Goal: Information Seeking & Learning: Learn about a topic

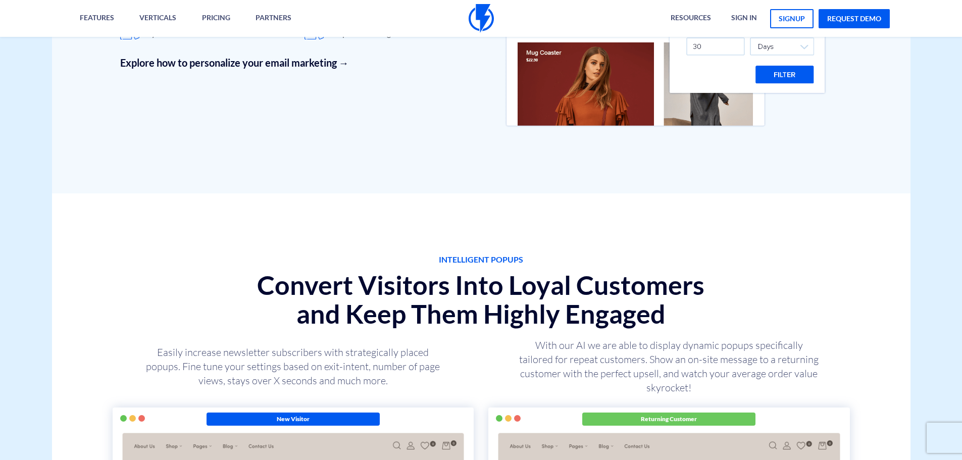
scroll to position [3569, 0]
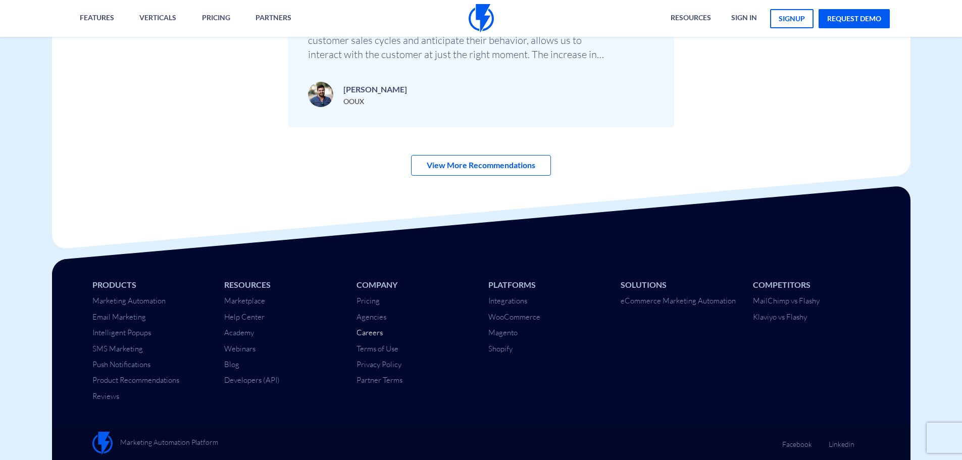
click at [368, 336] on link "Careers" at bounding box center [370, 333] width 26 height 10
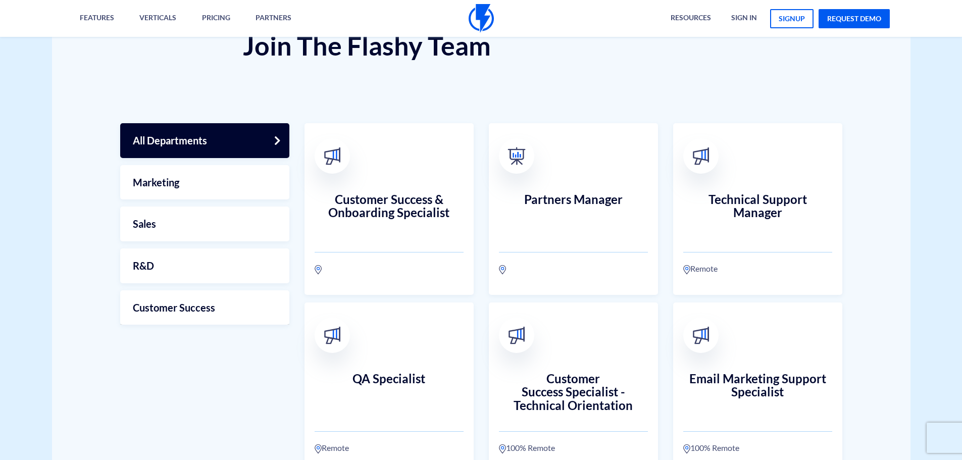
scroll to position [253, 0]
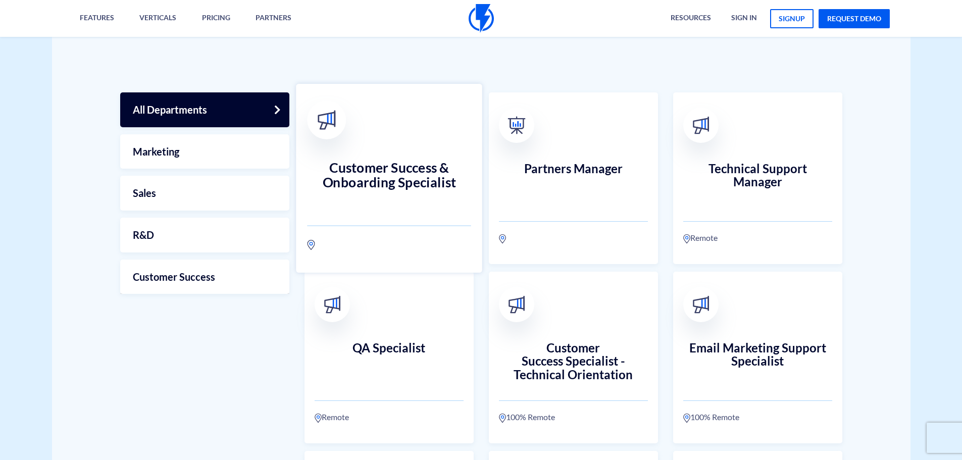
click at [435, 166] on h3 "Customer Success & Onboarding Specialist" at bounding box center [389, 183] width 164 height 44
click at [407, 176] on h3 "Customer Success & Onboarding Specialist" at bounding box center [389, 183] width 164 height 44
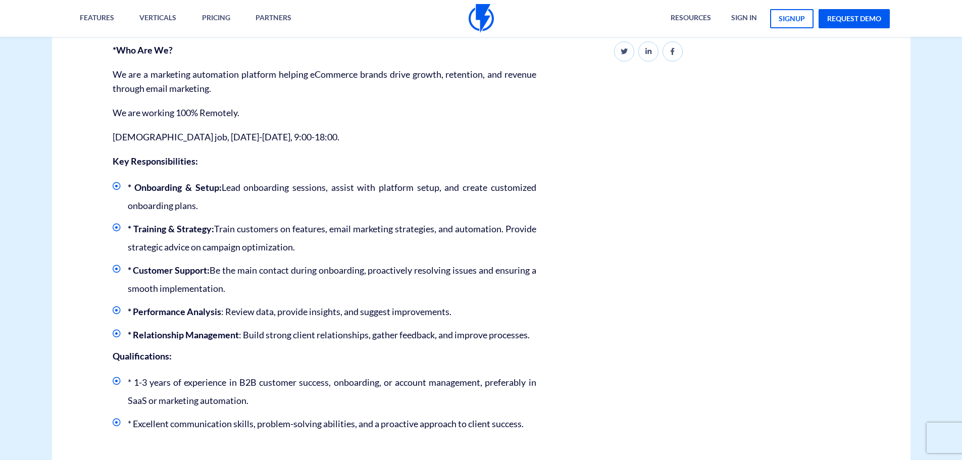
scroll to position [303, 0]
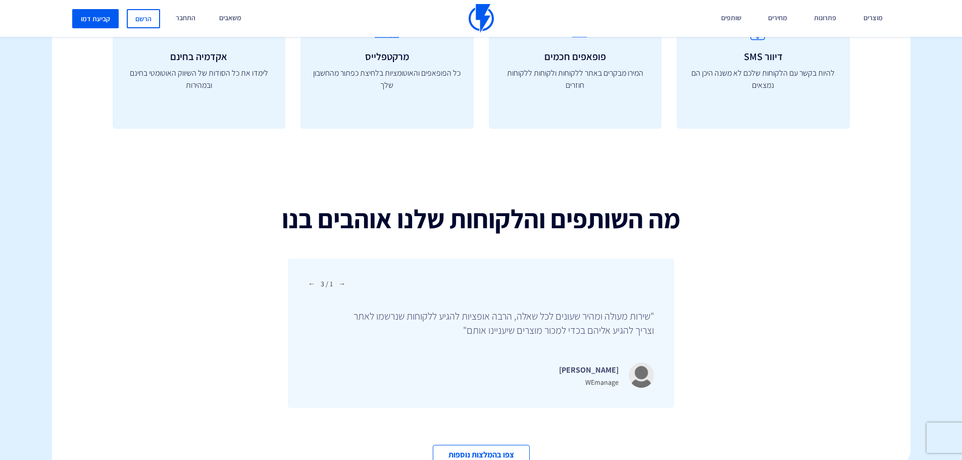
scroll to position [3482, 0]
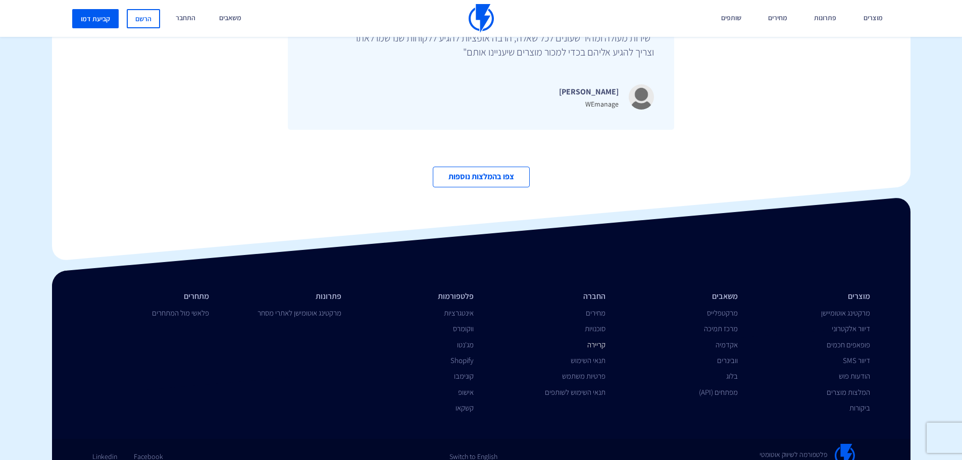
click at [591, 340] on link "קריירה" at bounding box center [596, 345] width 18 height 10
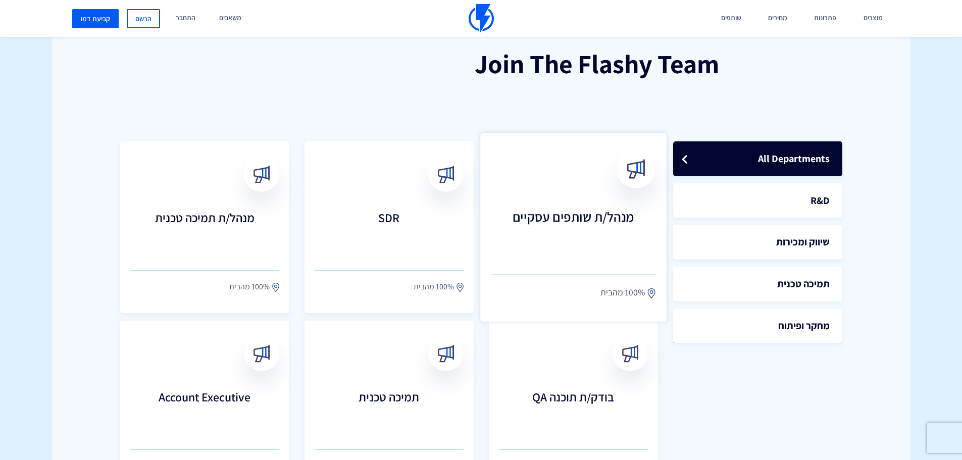
scroll to position [152, 0]
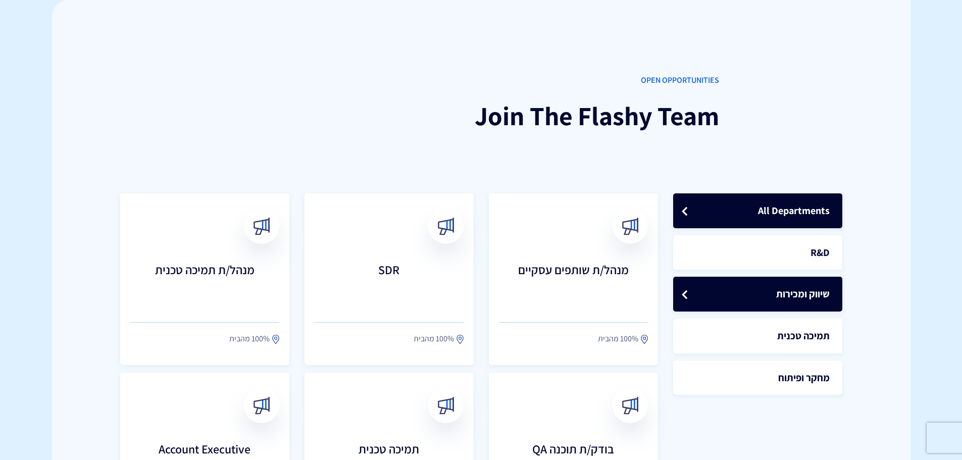
click at [757, 305] on link "שיווק ומכירות" at bounding box center [757, 294] width 169 height 35
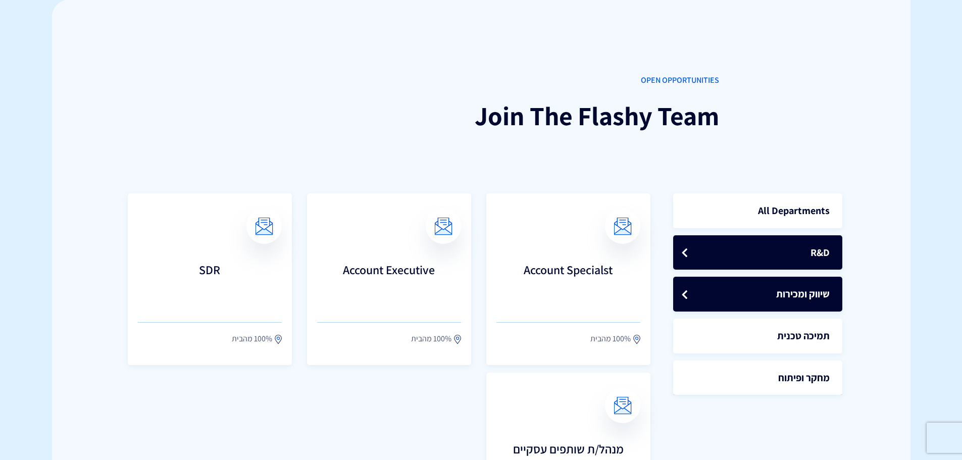
click at [745, 261] on link "R&D" at bounding box center [757, 252] width 169 height 35
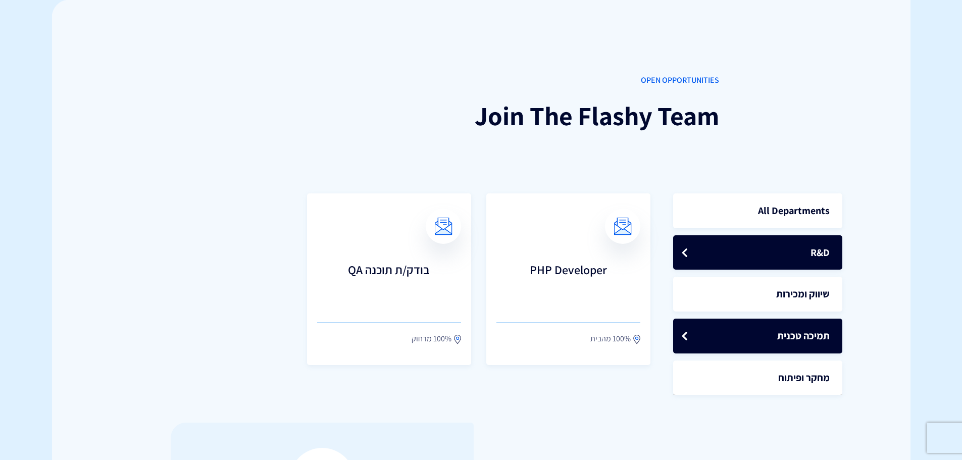
click at [784, 330] on link "תמיכה טכנית" at bounding box center [757, 336] width 169 height 35
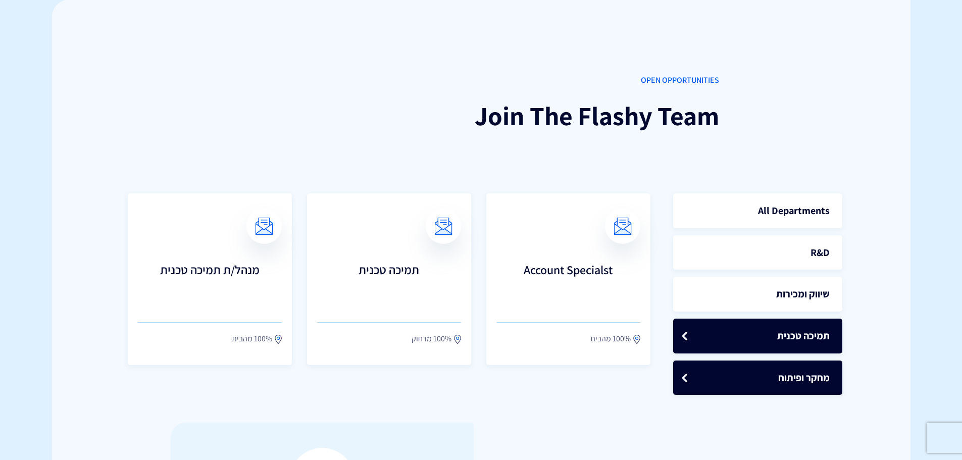
click at [792, 375] on link "מחקר ופיתוח" at bounding box center [757, 378] width 169 height 35
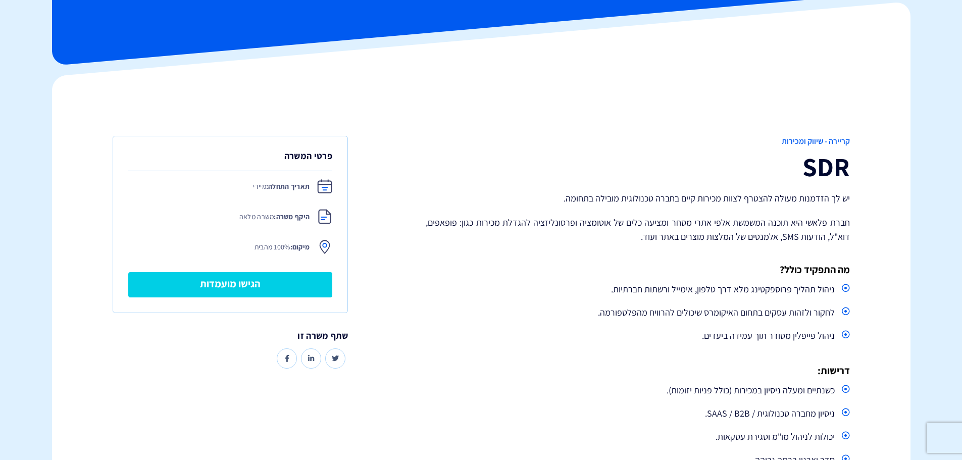
scroll to position [101, 0]
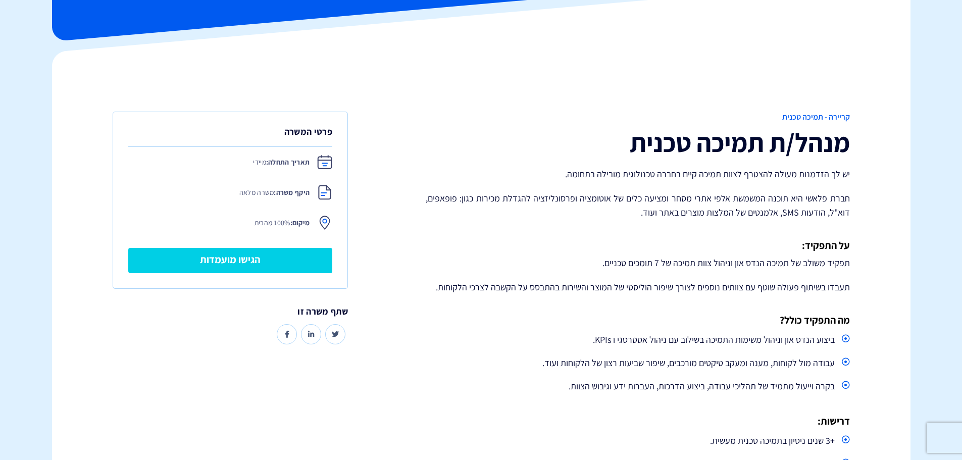
scroll to position [152, 0]
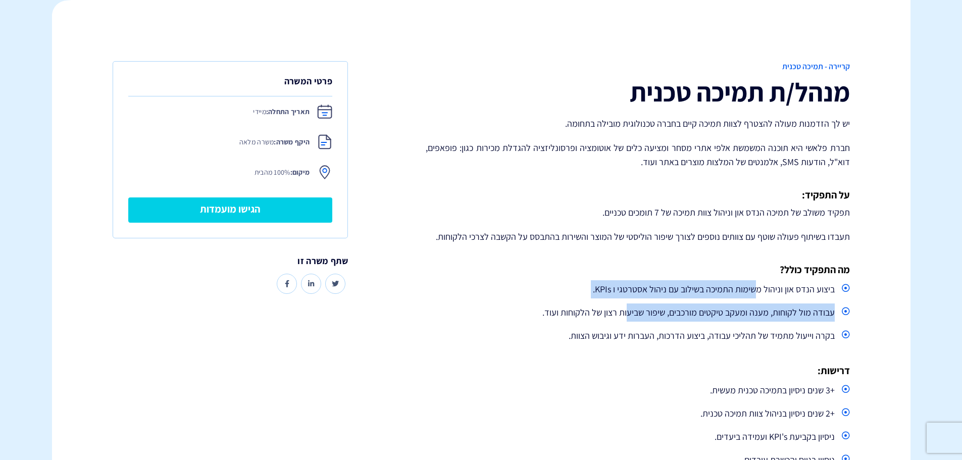
drag, startPoint x: 758, startPoint y: 289, endPoint x: 630, endPoint y: 312, distance: 129.3
click at [630, 312] on ul "ביצוע הנדס און וניהול משימות התמיכה בשילוב עם ניהול אסטרטגי ו KPIs. עבודה מול ל…" at bounding box center [638, 312] width 424 height 65
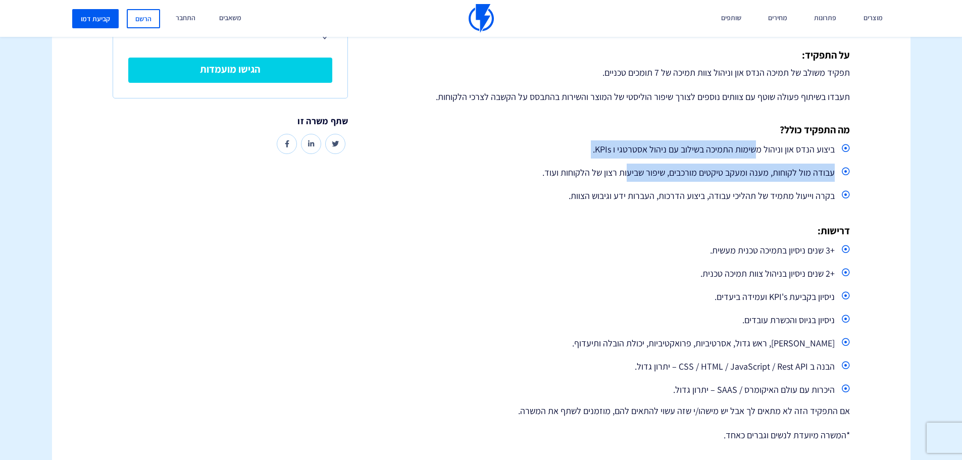
scroll to position [303, 0]
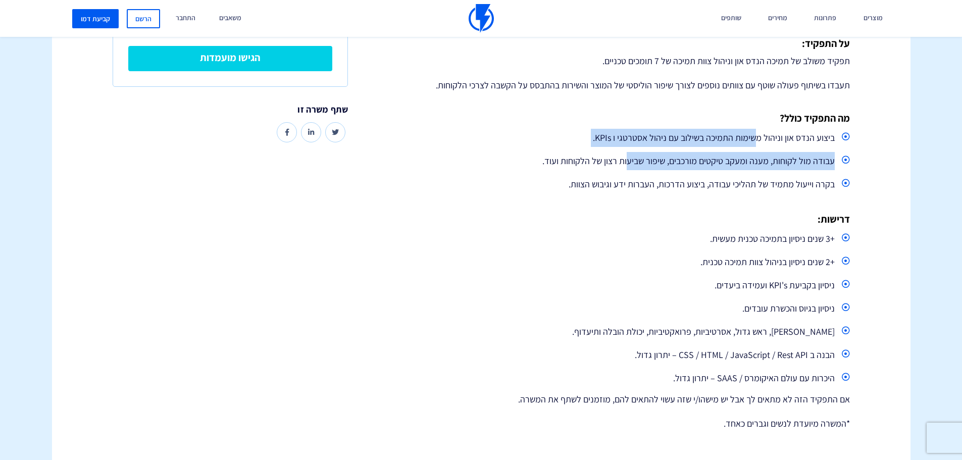
click at [705, 133] on li "ביצוע הנדס און וניהול משימות התמיכה בשילוב עם ניהול אסטרטגי ו KPIs." at bounding box center [638, 138] width 424 height 18
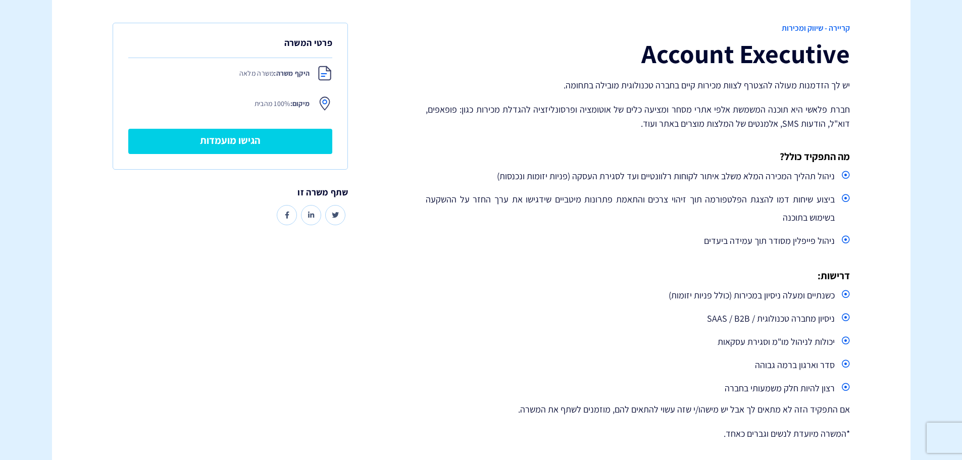
scroll to position [202, 0]
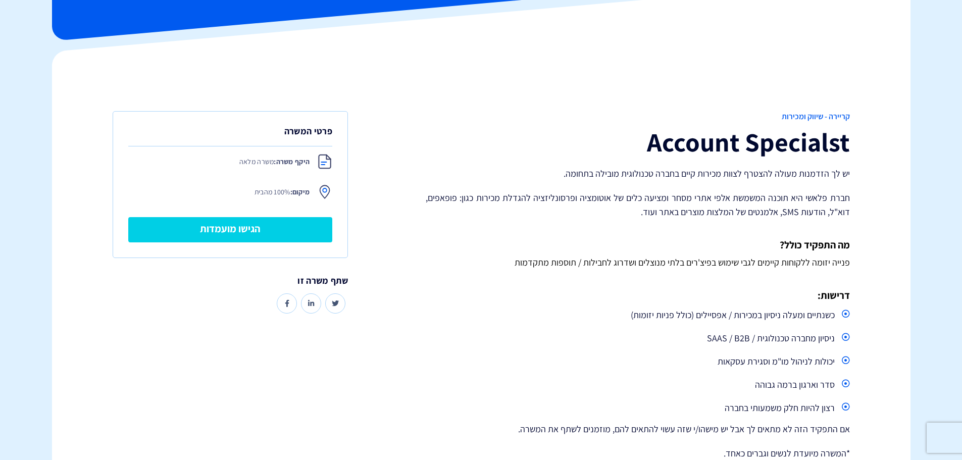
scroll to position [101, 0]
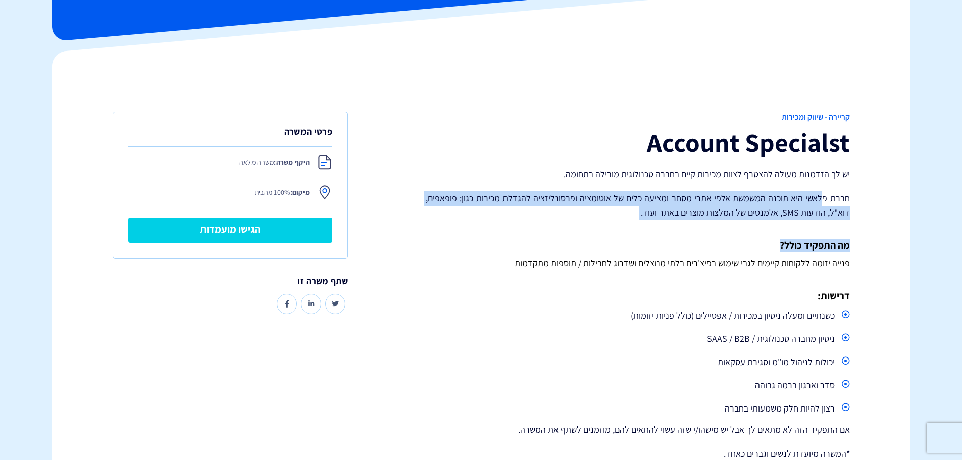
drag, startPoint x: 822, startPoint y: 201, endPoint x: 716, endPoint y: 250, distance: 116.6
click at [716, 250] on div "קריירה - שיווק ומכירות Account Specialst יש לך הזדמנות מעולה להצטרף לצוות מכירו…" at bounding box center [637, 292] width 439 height 360
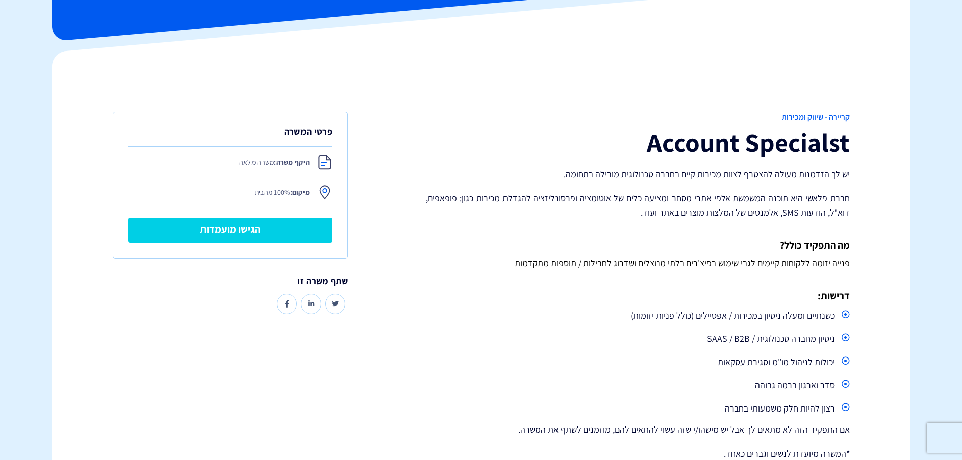
click at [724, 256] on p "פנייה יזומה ללקוחות קיימים לגבי שימוש בפיצ'רים בלתי מנוצלים ושדרוג לחבילות / תו…" at bounding box center [638, 263] width 424 height 14
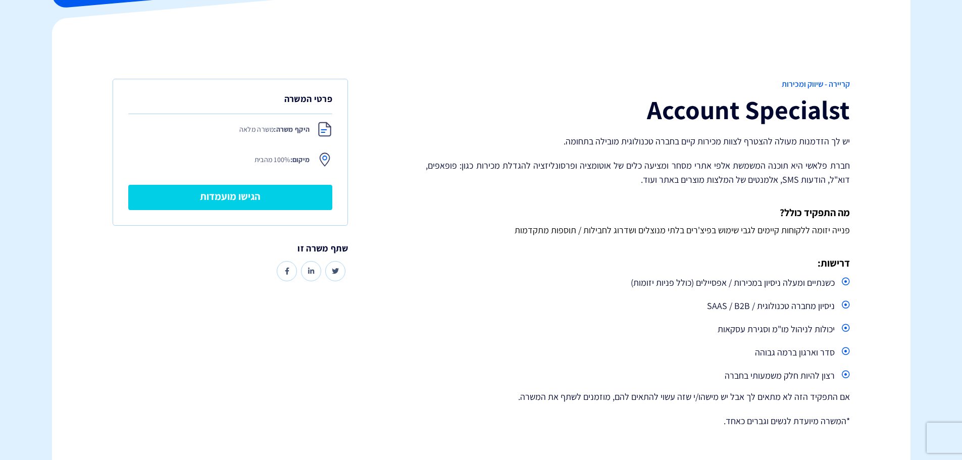
scroll to position [152, 0]
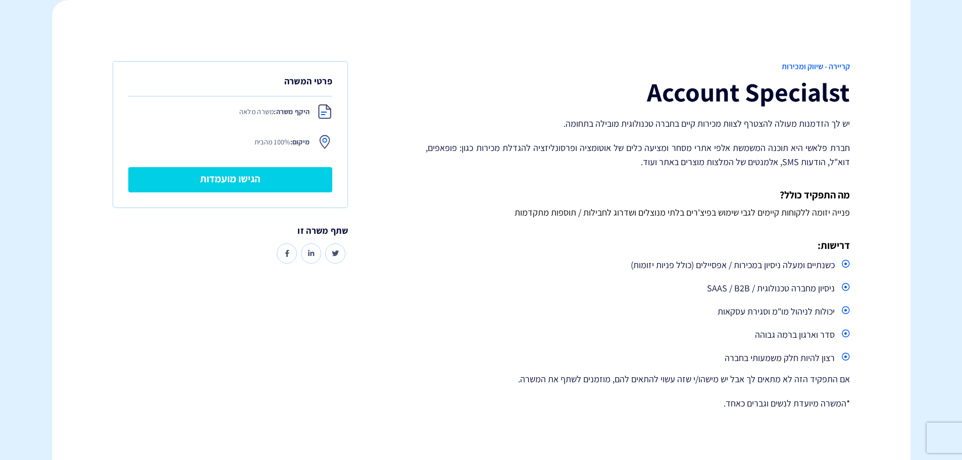
click at [793, 187] on div "קריירה - שיווק ומכירות Account Specialst יש לך הזדמנות מעולה להצטרף לצוות מכירו…" at bounding box center [637, 241] width 439 height 360
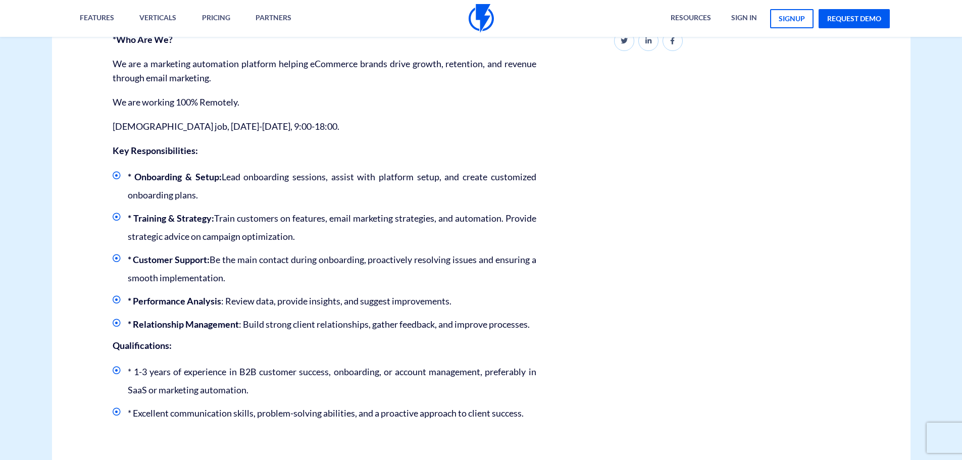
scroll to position [303, 0]
